Goal: Find specific page/section: Find specific page/section

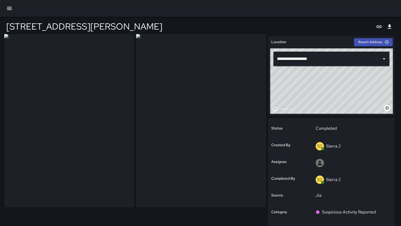
scroll to position [1, 0]
click at [16, 11] on div at bounding box center [200, 8] width 401 height 17
click at [9, 10] on icon "button" at bounding box center [9, 8] width 6 height 6
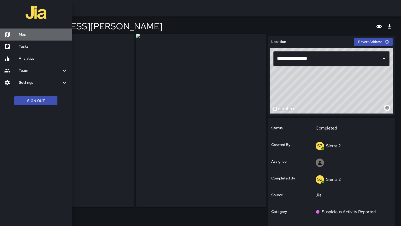
click at [21, 36] on h6 "Map" at bounding box center [43, 35] width 49 height 6
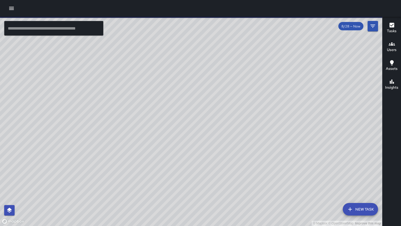
click at [145, 144] on div "© Mapbox © OpenStreetMap Improve this map" at bounding box center [191, 121] width 382 height 209
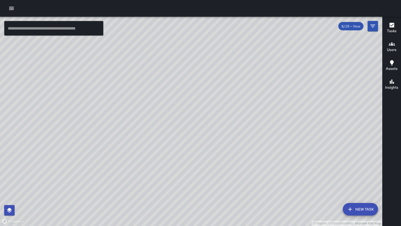
drag, startPoint x: 162, startPoint y: 157, endPoint x: 181, endPoint y: 35, distance: 123.8
click at [181, 35] on div "© Mapbox © OpenStreetMap Improve this map" at bounding box center [191, 121] width 382 height 209
click at [120, 134] on div "© Mapbox © OpenStreetMap Improve this map" at bounding box center [191, 121] width 382 height 209
drag, startPoint x: 150, startPoint y: 121, endPoint x: 20, endPoint y: 196, distance: 150.0
click at [22, 196] on div "© Mapbox © OpenStreetMap Improve this map" at bounding box center [191, 121] width 382 height 209
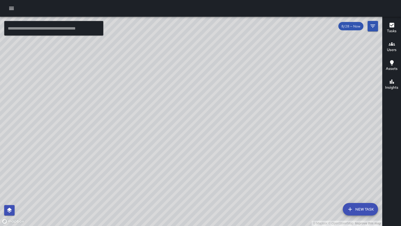
drag, startPoint x: 61, startPoint y: 82, endPoint x: 50, endPoint y: 160, distance: 79.0
click at [49, 161] on div "© Mapbox © OpenStreetMap Improve this map" at bounding box center [191, 121] width 382 height 209
drag, startPoint x: 119, startPoint y: 97, endPoint x: 81, endPoint y: 170, distance: 81.7
click at [81, 170] on div "© Mapbox © OpenStreetMap Improve this map" at bounding box center [191, 121] width 382 height 209
drag, startPoint x: 50, startPoint y: 144, endPoint x: 56, endPoint y: 170, distance: 26.8
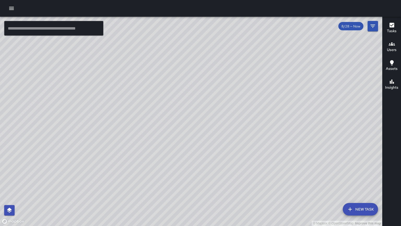
click at [57, 171] on div "© Mapbox © OpenStreetMap Improve this map" at bounding box center [191, 121] width 382 height 209
drag, startPoint x: 98, startPoint y: 98, endPoint x: 31, endPoint y: 193, distance: 116.6
click at [31, 193] on div "© Mapbox © OpenStreetMap Improve this map" at bounding box center [191, 121] width 382 height 209
click at [161, 140] on div "© Mapbox © OpenStreetMap Improve this map M1 [PERSON_NAME] 1 Supervisor Tasks 1…" at bounding box center [191, 121] width 382 height 209
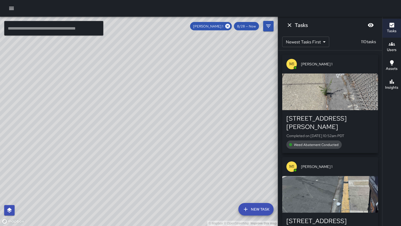
drag, startPoint x: 72, startPoint y: 75, endPoint x: 61, endPoint y: 201, distance: 126.5
click at [61, 201] on div "© Mapbox © OpenStreetMap Improve this map" at bounding box center [139, 121] width 278 height 209
drag, startPoint x: 98, startPoint y: 92, endPoint x: 66, endPoint y: 156, distance: 72.4
click at [66, 156] on div "© Mapbox © OpenStreetMap Improve this map" at bounding box center [139, 121] width 278 height 209
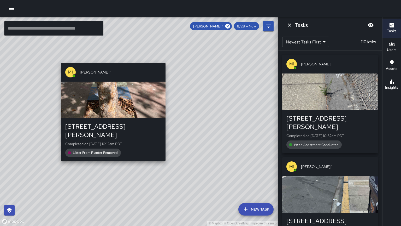
click at [115, 154] on div "M1 [PERSON_NAME] 1 [STREET_ADDRESS][PERSON_NAME] Completed on [DATE] 10:12am PD…" at bounding box center [113, 112] width 109 height 102
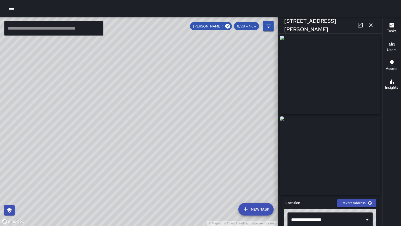
click at [141, 116] on div "© Mapbox © OpenStreetMap Improve this map M1 [PERSON_NAME] [GEOGRAPHIC_DATA][ST…" at bounding box center [139, 121] width 278 height 209
click at [81, 108] on div "© Mapbox © OpenStreetMap Improve this map" at bounding box center [139, 121] width 278 height 209
drag, startPoint x: 83, startPoint y: 107, endPoint x: 51, endPoint y: 171, distance: 72.0
click at [51, 171] on div "© Mapbox © OpenStreetMap Improve this map" at bounding box center [139, 121] width 278 height 209
drag, startPoint x: 58, startPoint y: 152, endPoint x: 81, endPoint y: 123, distance: 37.9
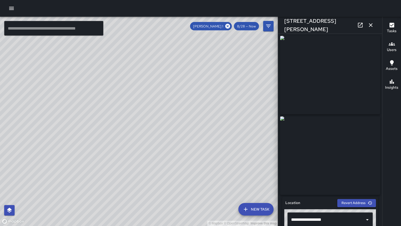
click at [81, 123] on div "© Mapbox © OpenStreetMap Improve this map" at bounding box center [139, 121] width 278 height 209
drag, startPoint x: 98, startPoint y: 159, endPoint x: 90, endPoint y: 118, distance: 41.8
click at [90, 118] on div "© Mapbox © OpenStreetMap Improve this map" at bounding box center [139, 121] width 278 height 209
drag, startPoint x: 85, startPoint y: 171, endPoint x: 71, endPoint y: 113, distance: 59.1
click at [71, 113] on div "© Mapbox © OpenStreetMap Improve this map" at bounding box center [139, 121] width 278 height 209
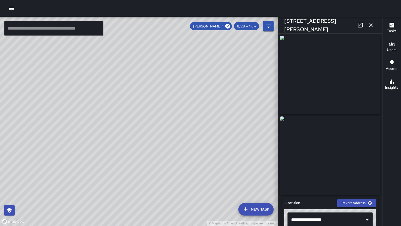
drag, startPoint x: 55, startPoint y: 215, endPoint x: 116, endPoint y: 114, distance: 118.5
click at [116, 114] on div "© Mapbox © OpenStreetMap Improve this map" at bounding box center [139, 121] width 278 height 209
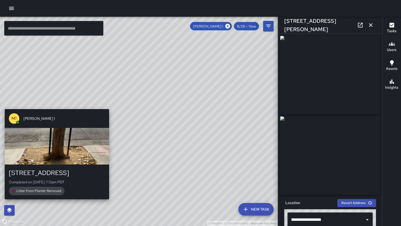
click at [55, 105] on div "© Mapbox © OpenStreetMap Improve this map M1 [PERSON_NAME] [STREET_ADDRESS] Com…" at bounding box center [139, 121] width 278 height 209
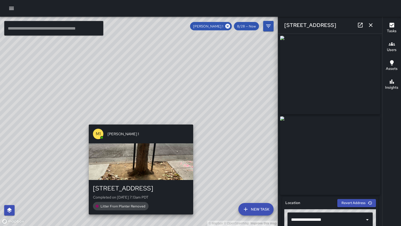
click at [139, 121] on div "© Mapbox © OpenStreetMap Improve this map M1 [PERSON_NAME] [STREET_ADDRESS] Com…" at bounding box center [139, 121] width 278 height 209
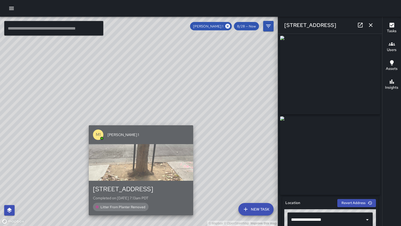
click at [140, 155] on div "button" at bounding box center [141, 162] width 104 height 37
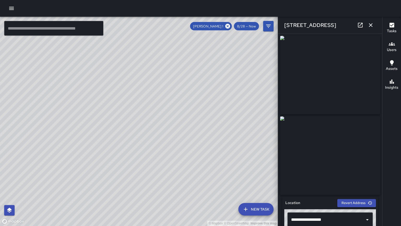
click at [70, 74] on div "© Mapbox © OpenStreetMap Improve this map M1 [PERSON_NAME] 1 1920 Broadway Comp…" at bounding box center [139, 121] width 278 height 209
drag, startPoint x: 161, startPoint y: 123, endPoint x: 29, endPoint y: 220, distance: 163.0
click at [29, 220] on div "© Mapbox © OpenStreetMap Improve this map" at bounding box center [139, 121] width 278 height 209
